Goal: Find specific page/section: Find specific page/section

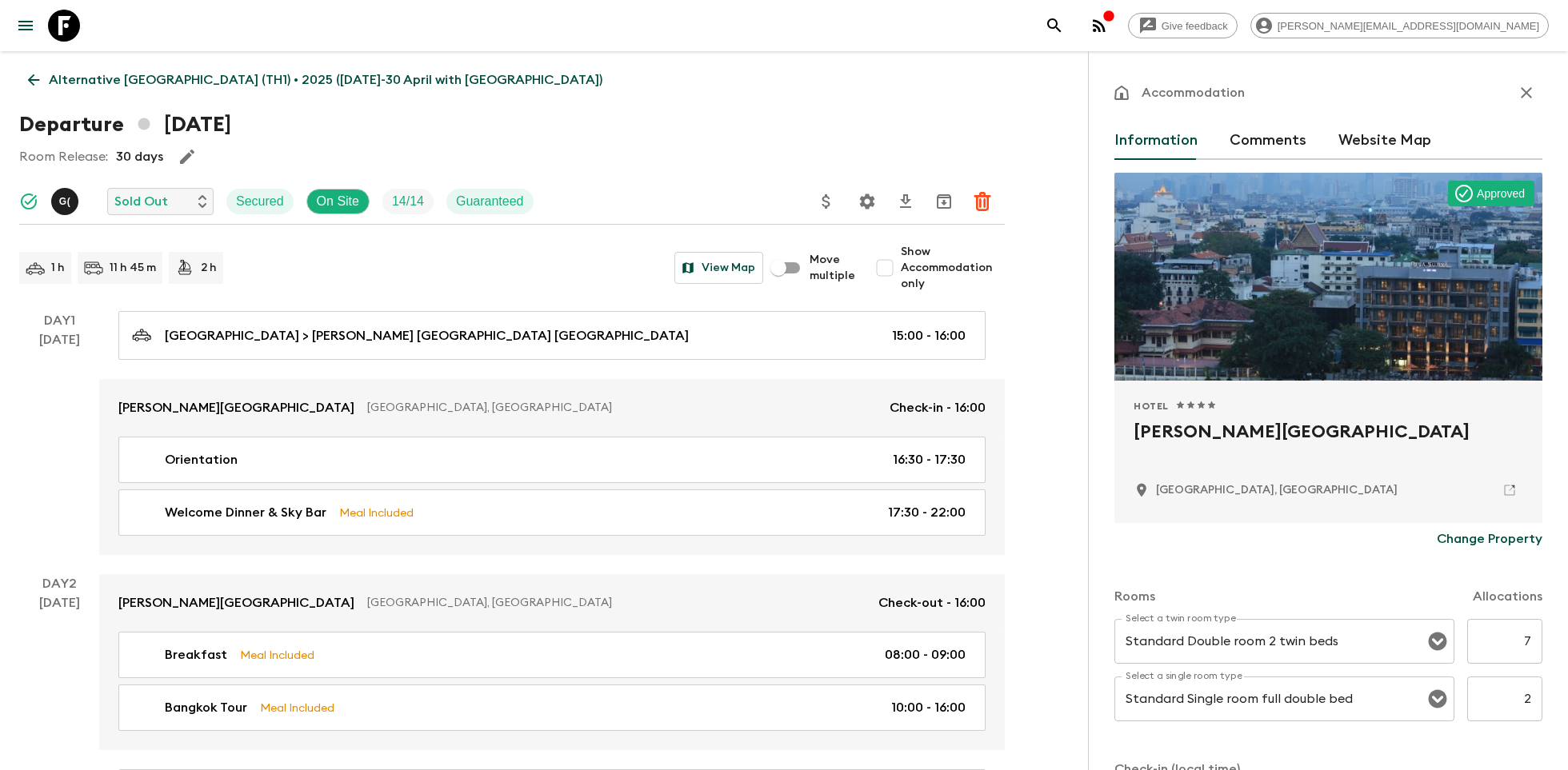
scroll to position [80, 0]
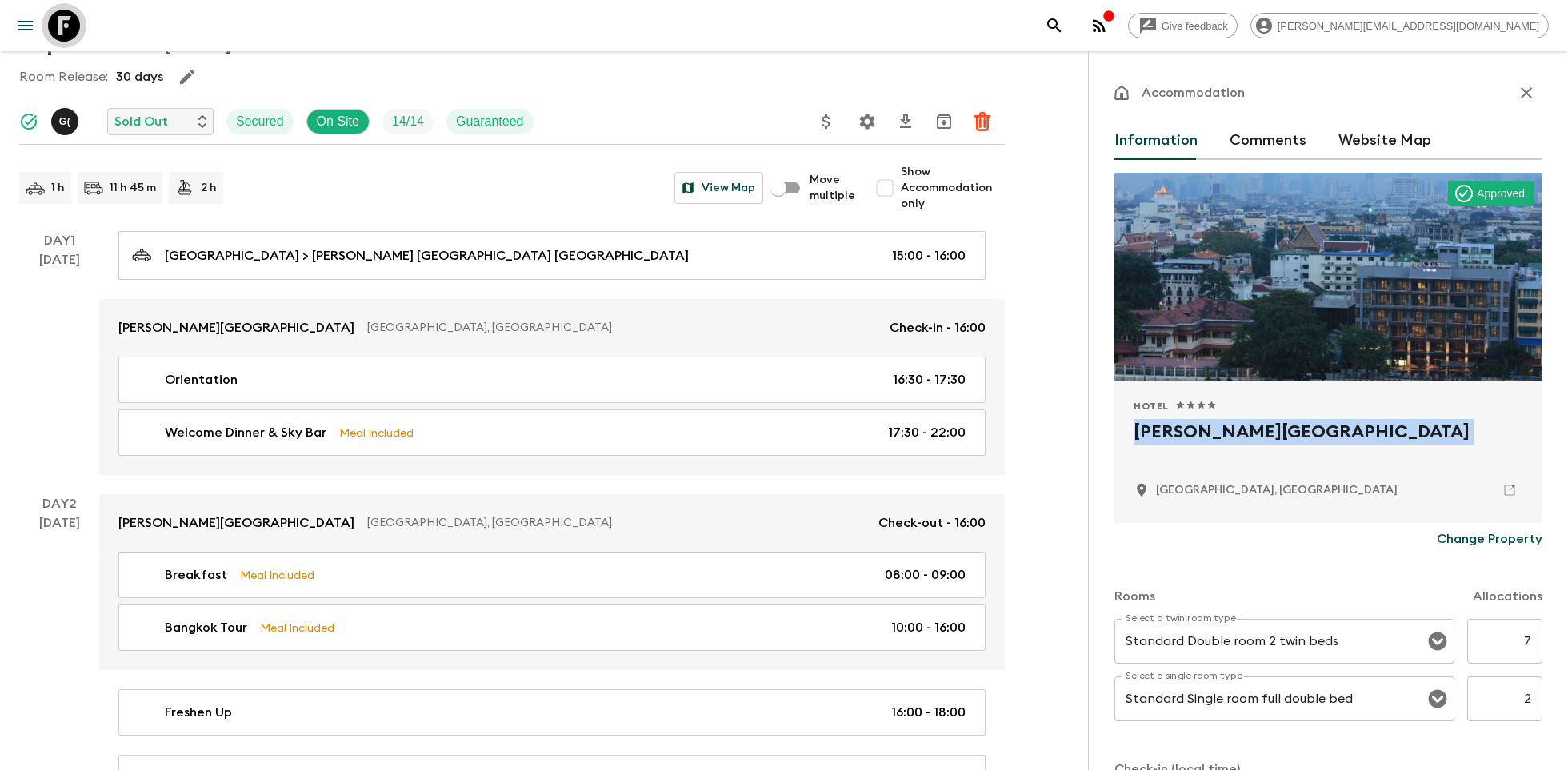
click at [71, 31] on icon at bounding box center [63, 25] width 32 height 32
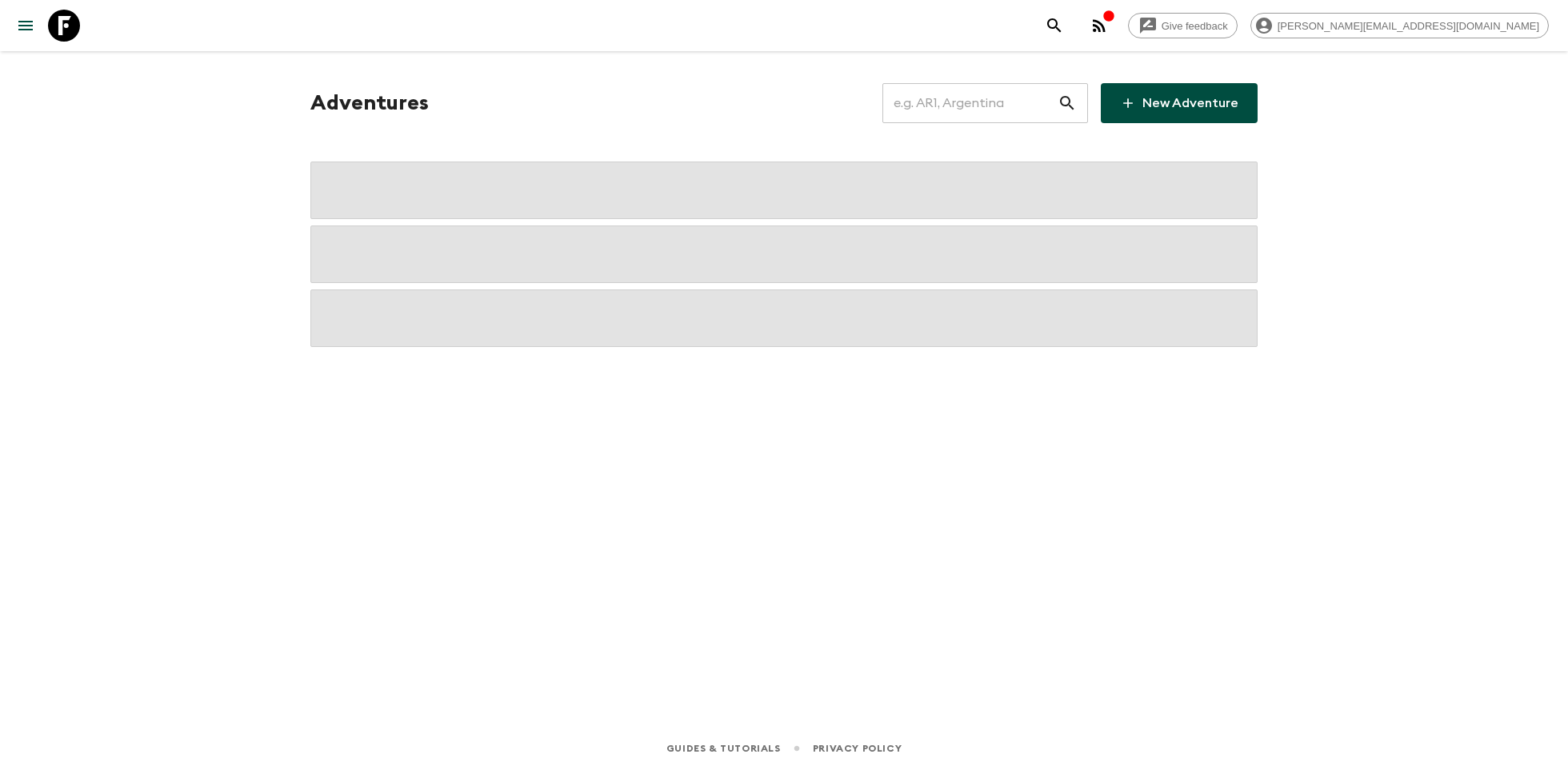
click at [961, 94] on input "text" at bounding box center [970, 103] width 175 height 45
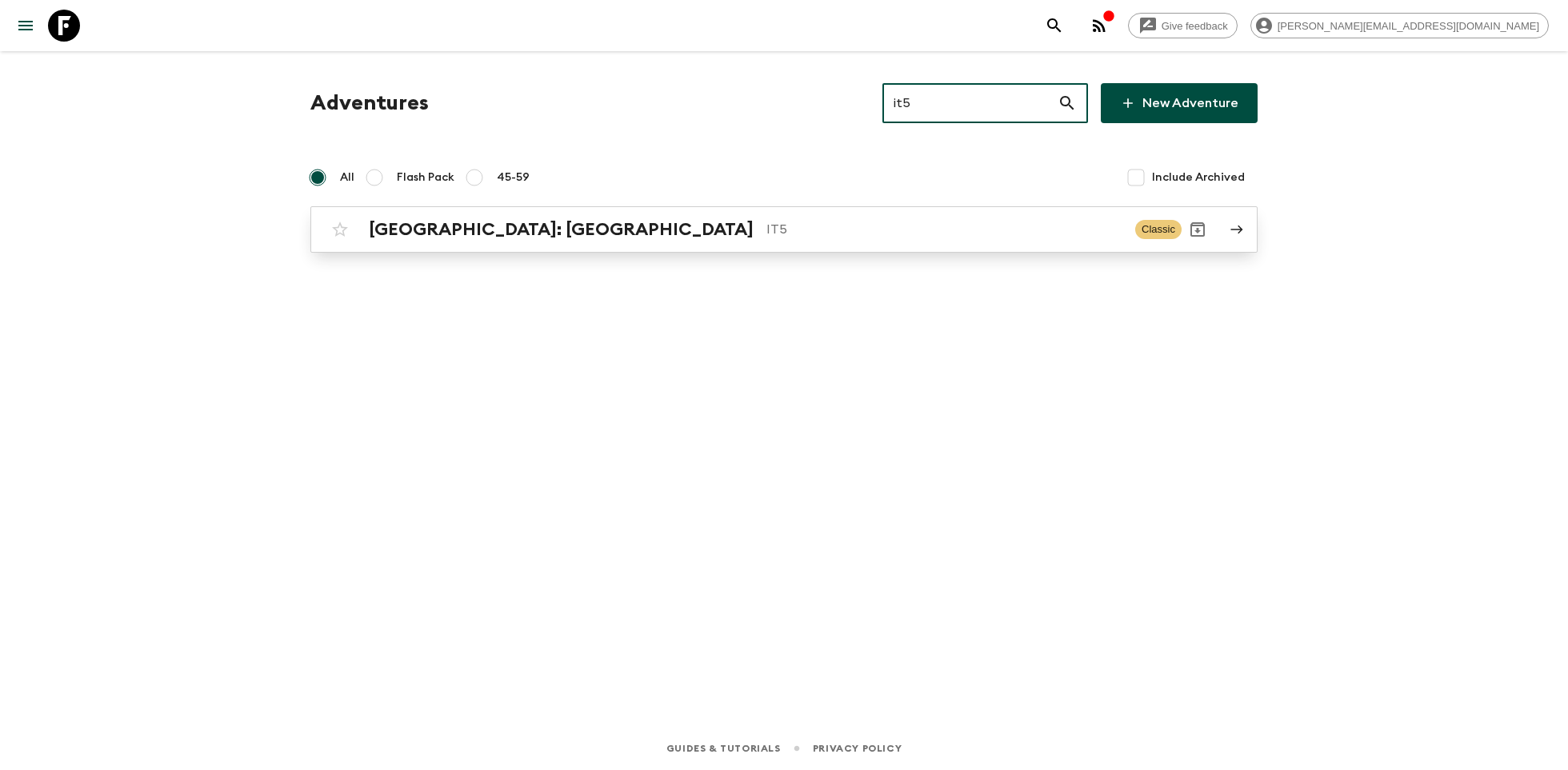
type input "it5"
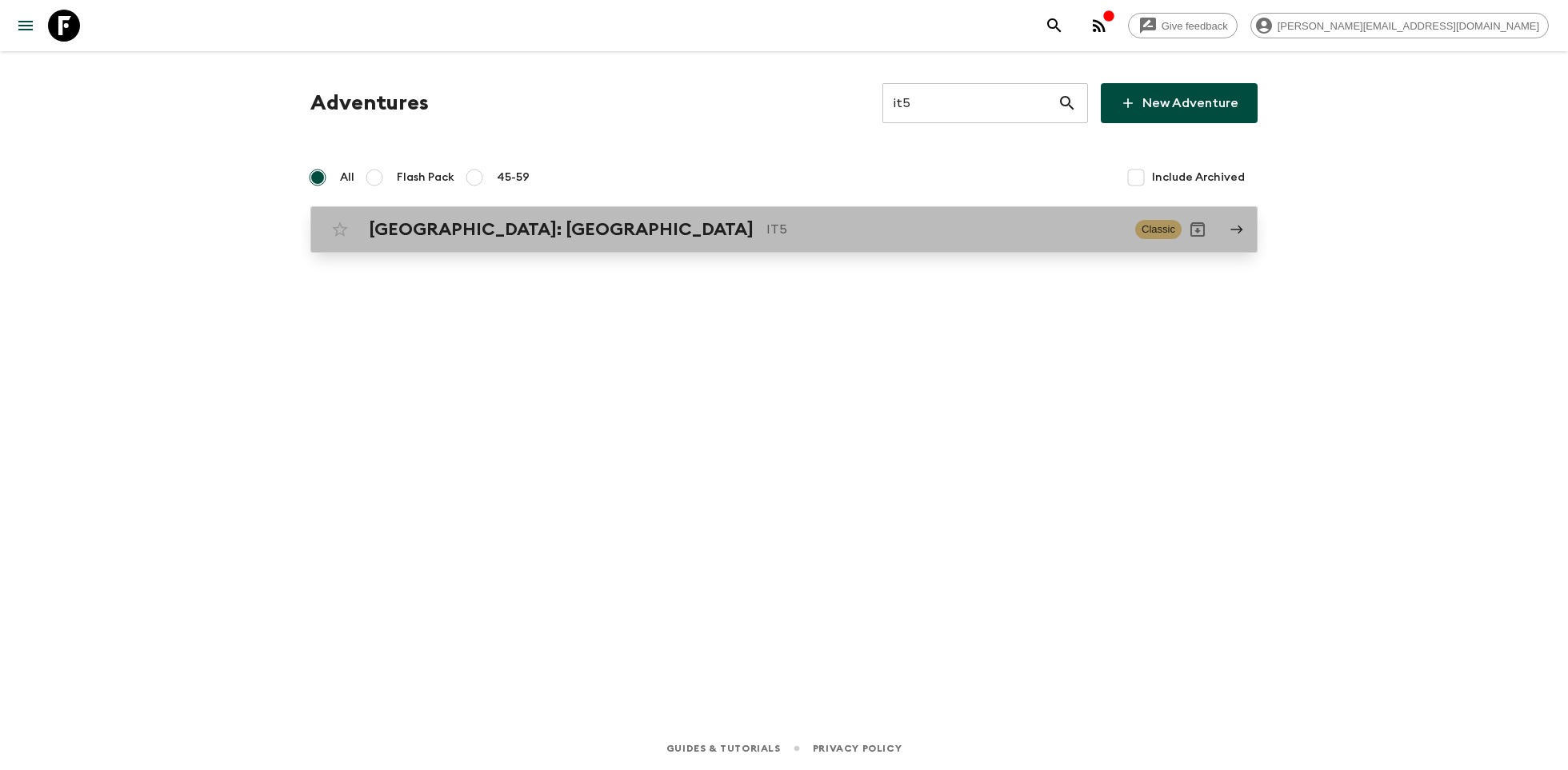
click at [766, 226] on p "IT5" at bounding box center [944, 229] width 356 height 20
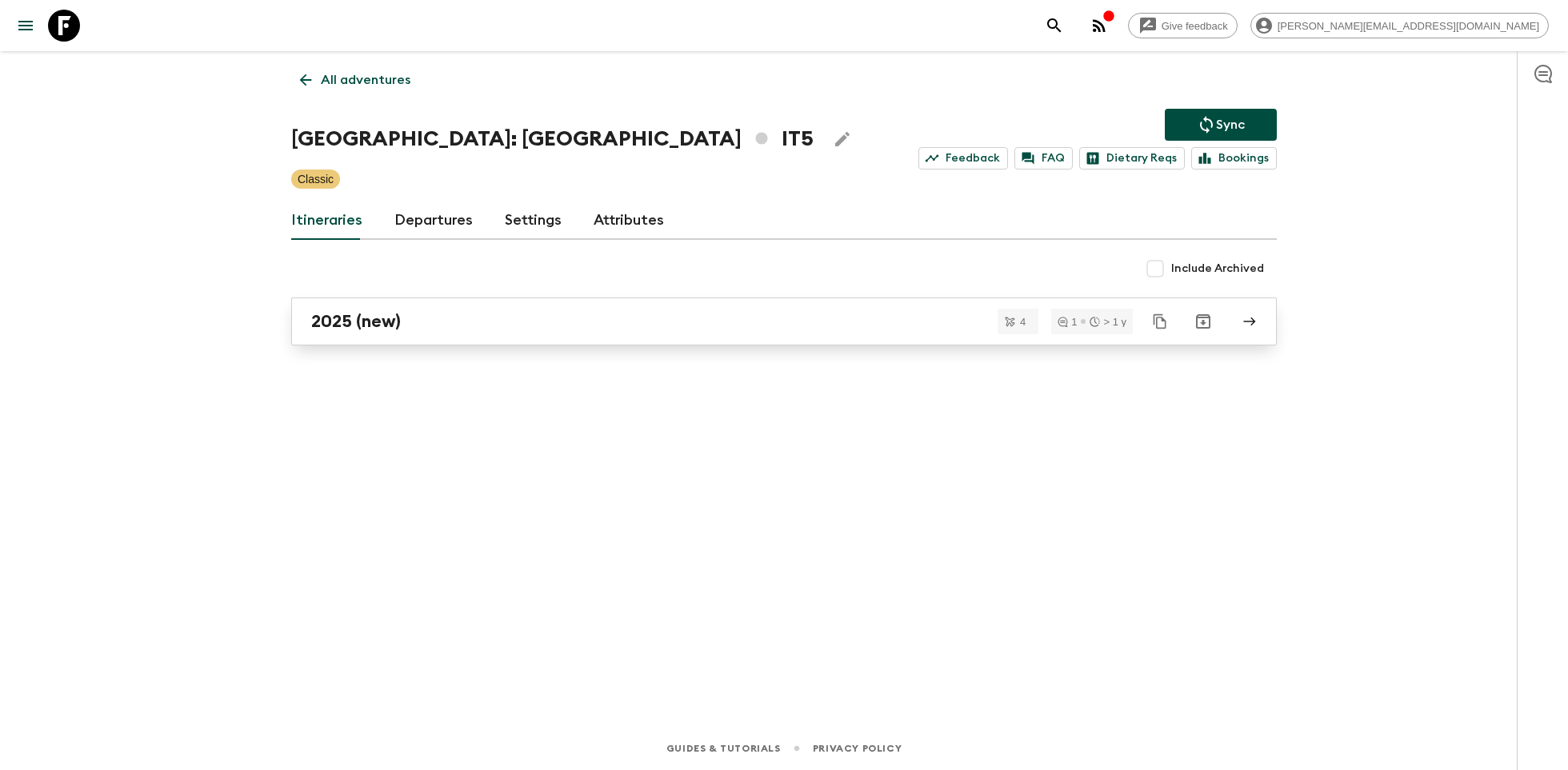
click at [470, 317] on div "2025 (new)" at bounding box center [769, 322] width 915 height 21
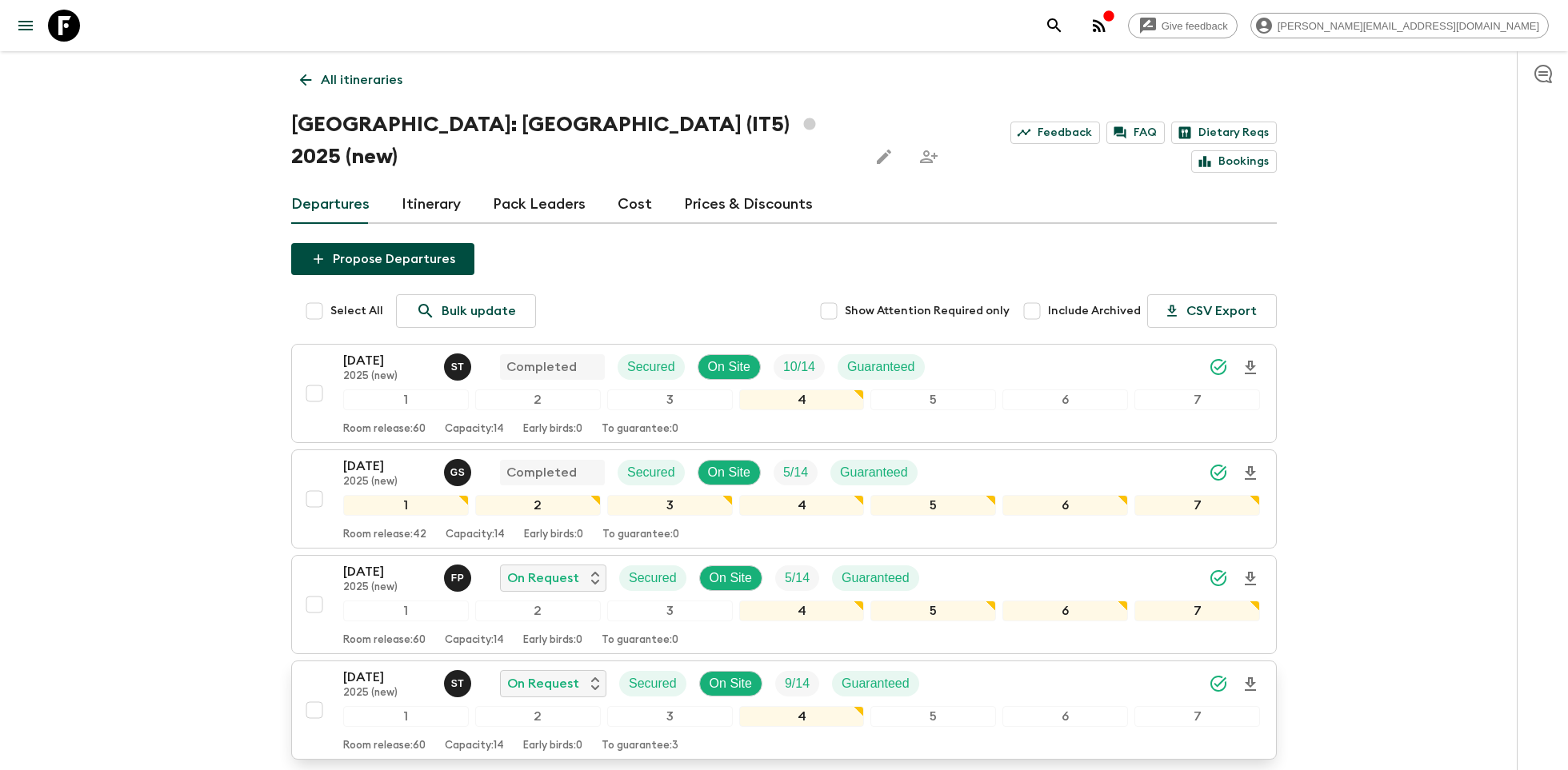
click at [344, 687] on p "2025 (new)" at bounding box center [387, 694] width 88 height 13
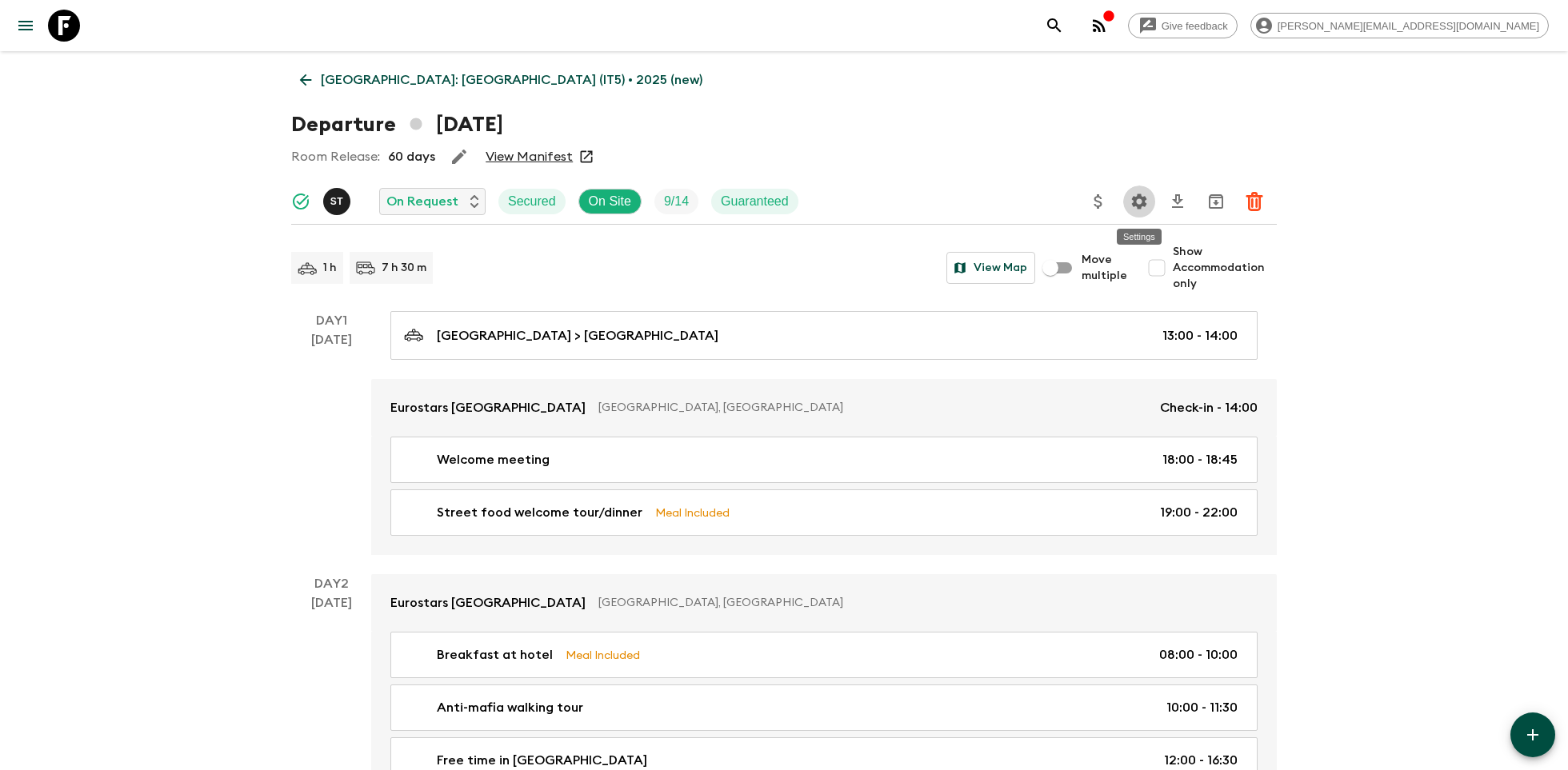
click at [1147, 197] on icon "Settings" at bounding box center [1139, 201] width 20 height 20
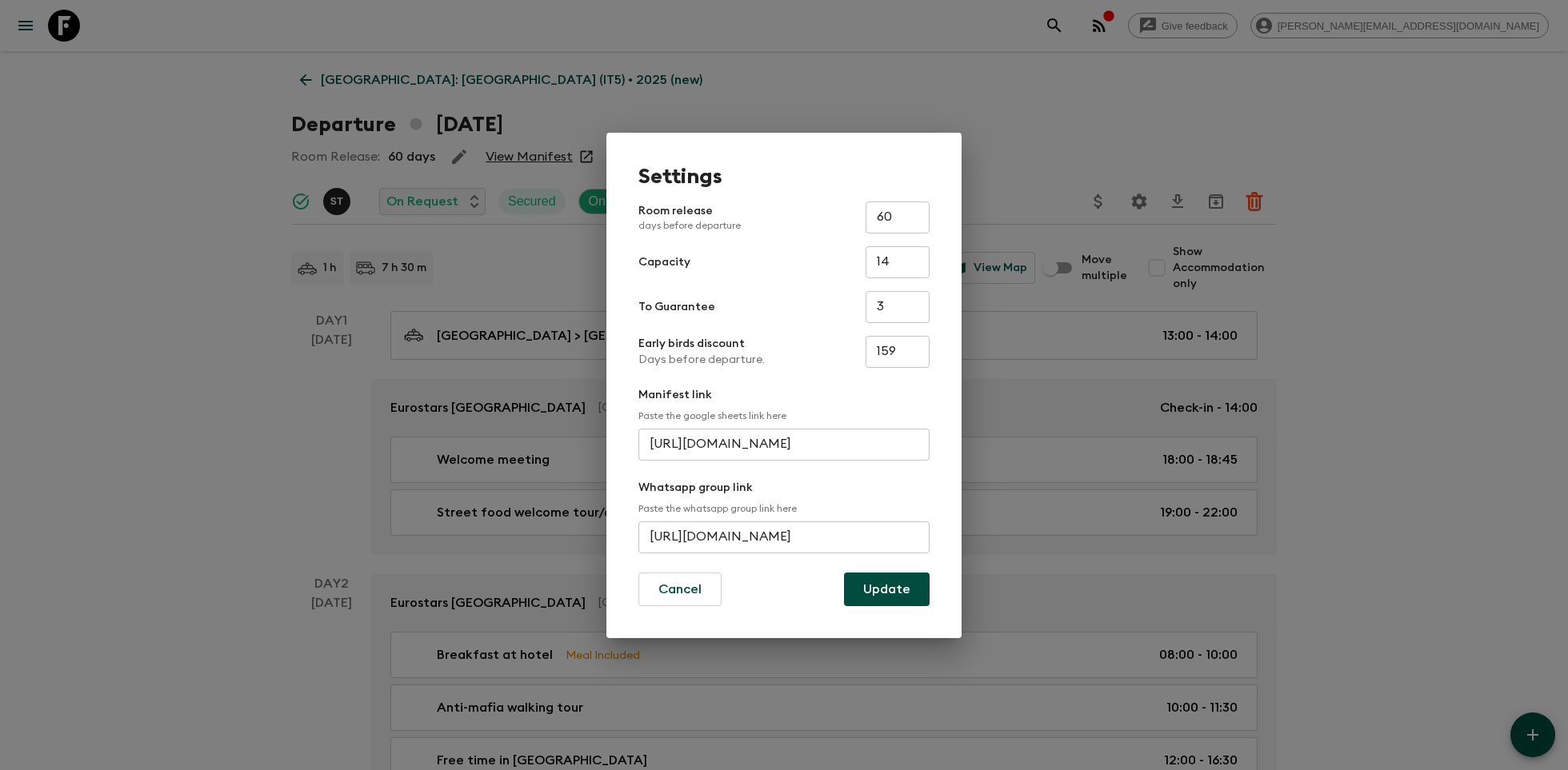
click at [757, 532] on input "[URL][DOMAIN_NAME]" at bounding box center [784, 537] width 291 height 32
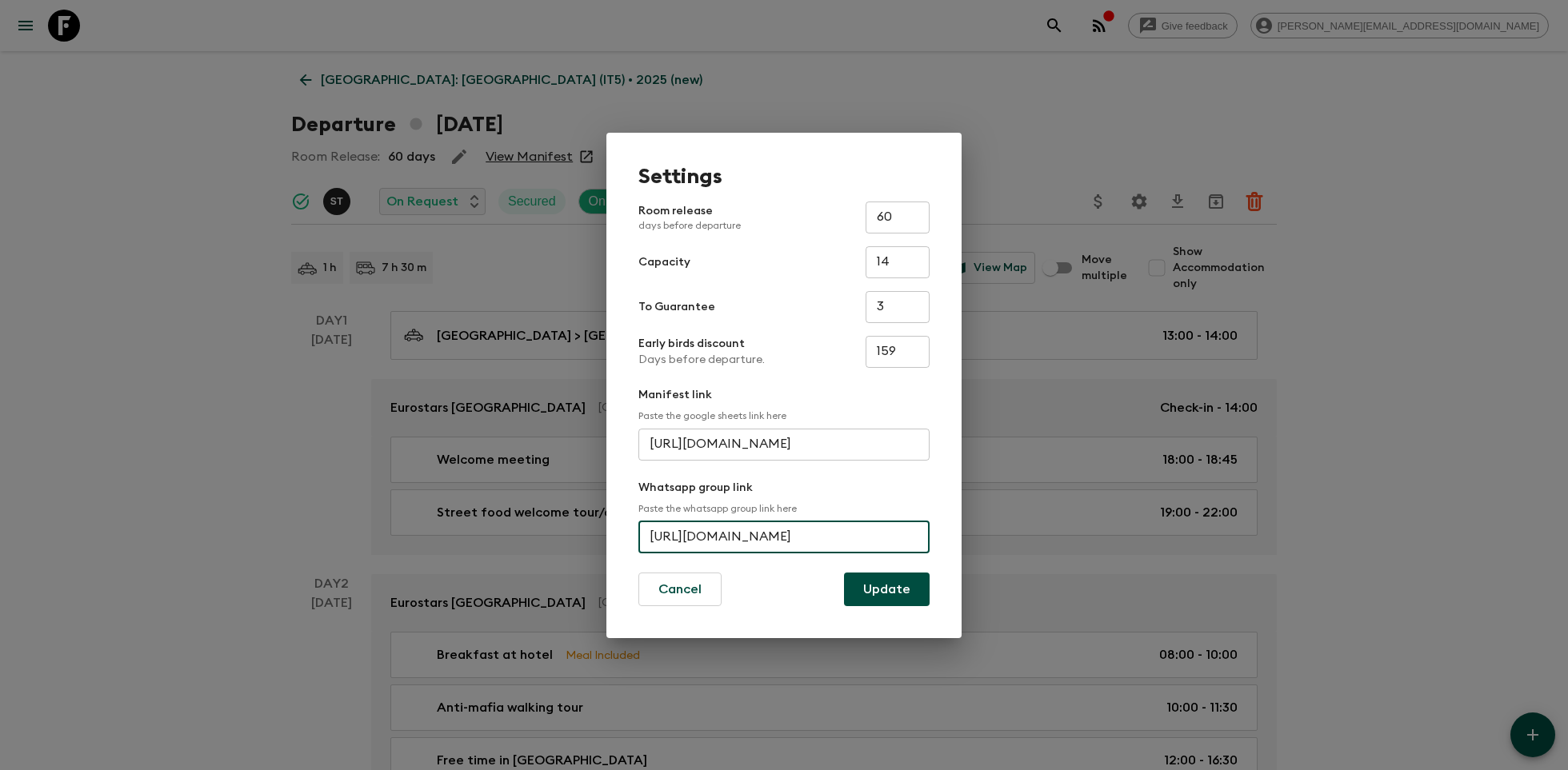
click at [757, 532] on input "[URL][DOMAIN_NAME]" at bounding box center [784, 537] width 291 height 32
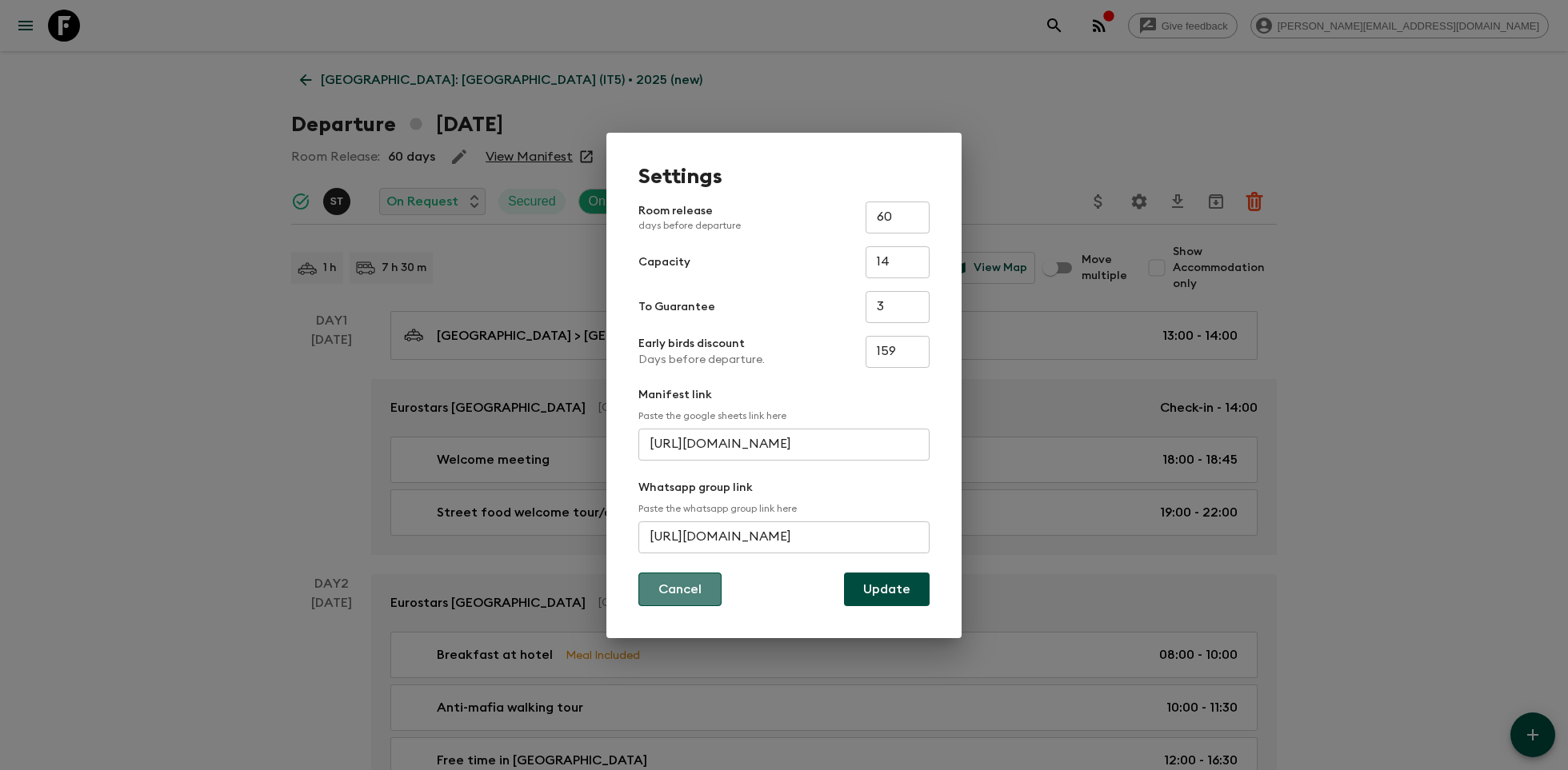
click at [693, 594] on button "Cancel" at bounding box center [680, 589] width 83 height 34
